Goal: Download file/media

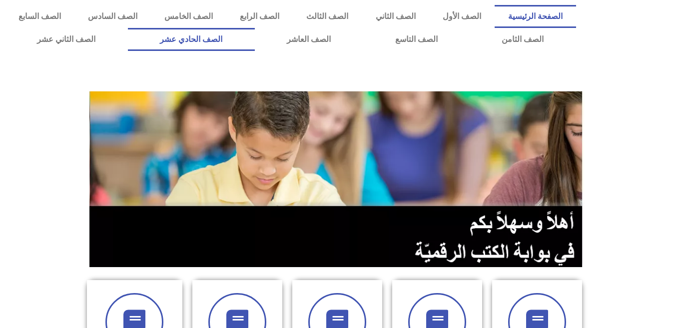
click at [255, 39] on link "الصف الحادي عشر" at bounding box center [191, 39] width 127 height 23
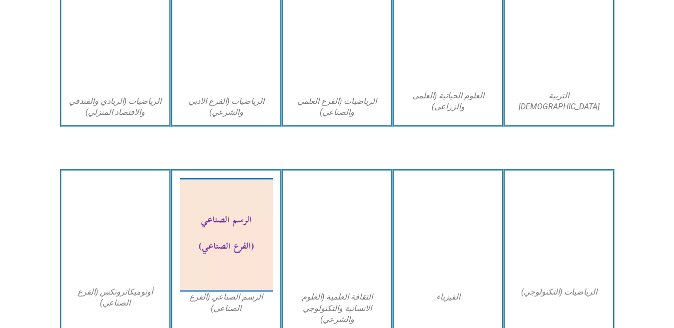
scroll to position [719, 0]
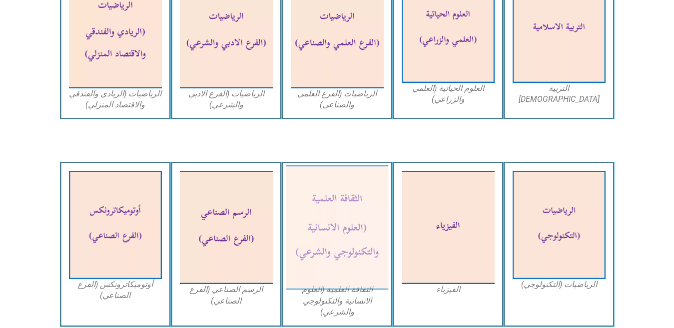
click at [334, 244] on img at bounding box center [337, 227] width 102 height 125
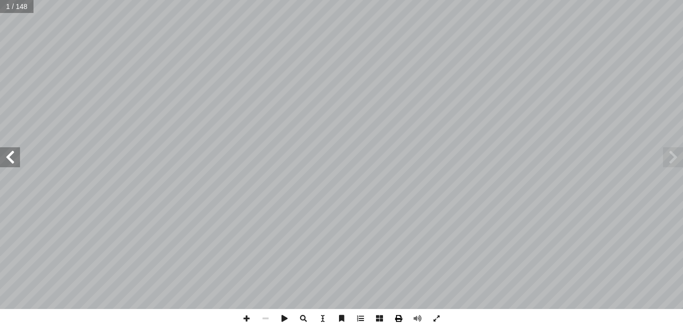
click at [400, 322] on span at bounding box center [398, 318] width 19 height 19
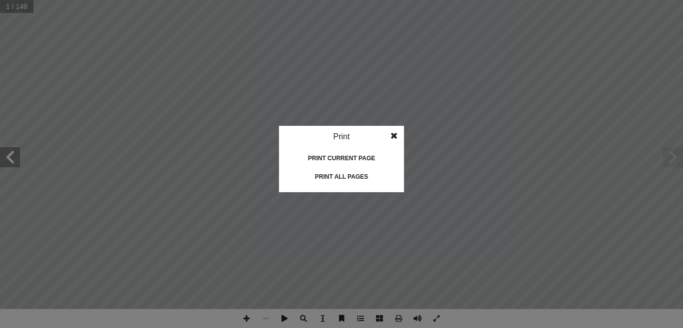
click at [348, 176] on div "Print all pages" at bounding box center [341, 177] width 100 height 16
